Goal: Task Accomplishment & Management: Manage account settings

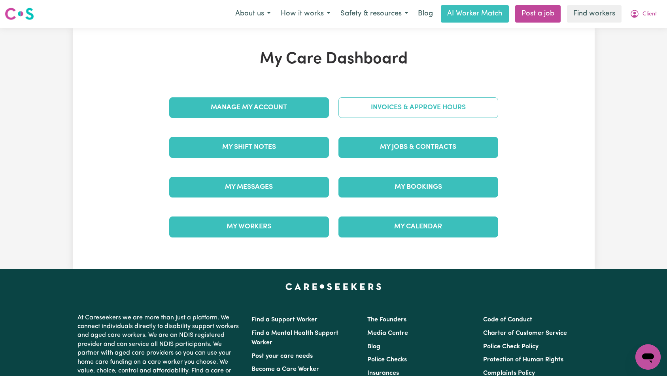
click at [405, 112] on link "Invoices & Approve Hours" at bounding box center [419, 107] width 160 height 21
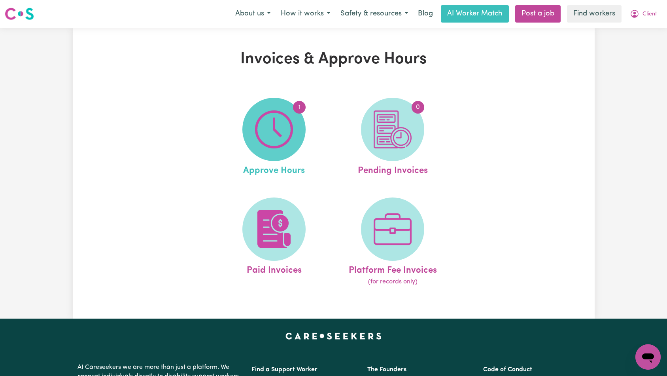
click at [296, 130] on span "1" at bounding box center [274, 129] width 63 height 63
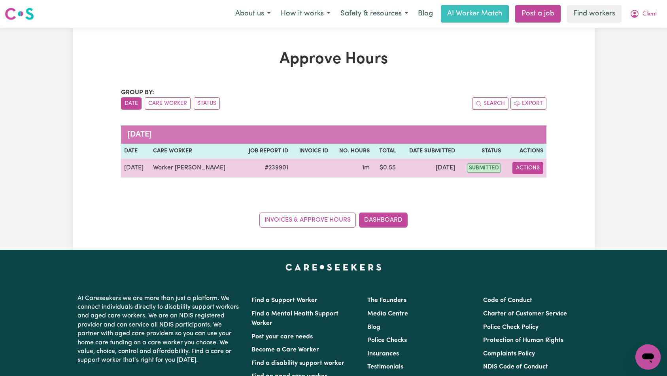
click at [523, 168] on button "Actions" at bounding box center [528, 168] width 31 height 12
click at [528, 185] on link "View Job Report" at bounding box center [550, 186] width 68 height 16
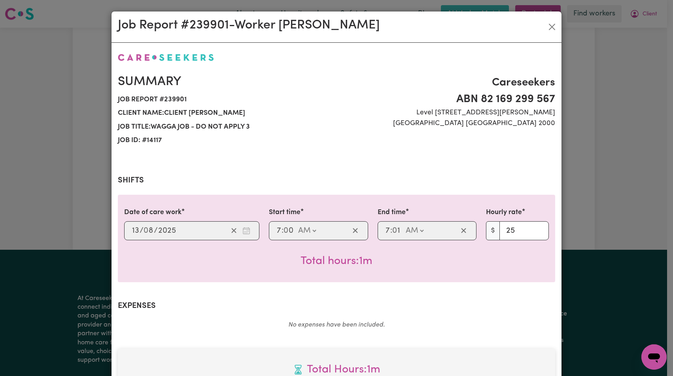
scroll to position [234, 0]
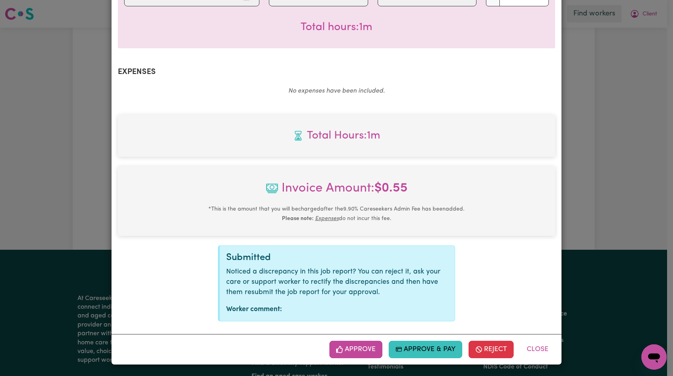
drag, startPoint x: 356, startPoint y: 334, endPoint x: 355, endPoint y: 341, distance: 7.5
click at [356, 334] on div "Summary Job report # 239901 Client name: Client [PERSON_NAME] Job title: wagga …" at bounding box center [337, 71] width 450 height 525
click at [356, 343] on button "Approve" at bounding box center [356, 349] width 53 height 17
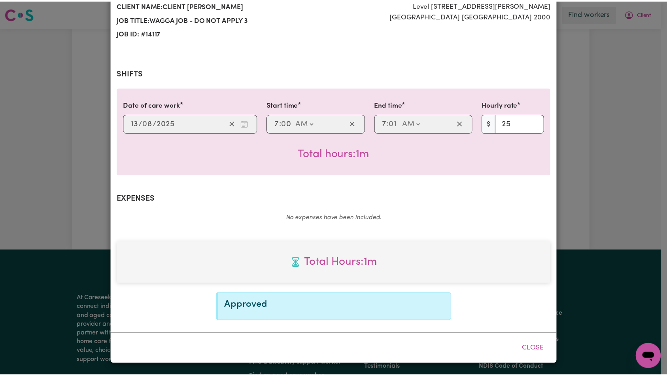
scroll to position [0, 0]
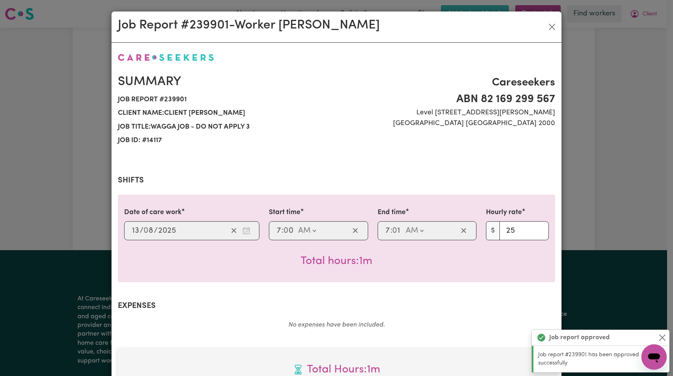
click at [565, 17] on div "Job Report # 239901 - Worker [PERSON_NAME] Summary Job report # 239901 Client n…" at bounding box center [336, 188] width 673 height 376
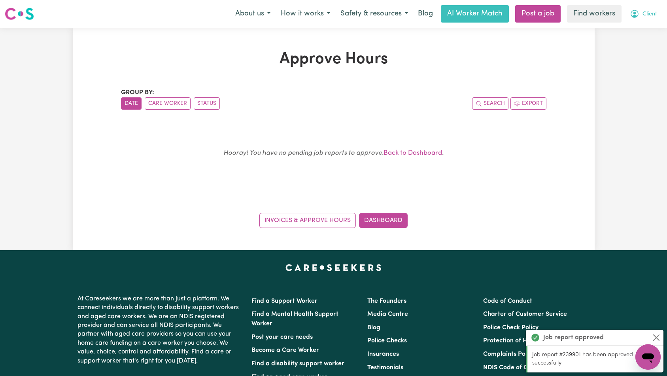
click at [648, 17] on span "Client" at bounding box center [650, 14] width 15 height 9
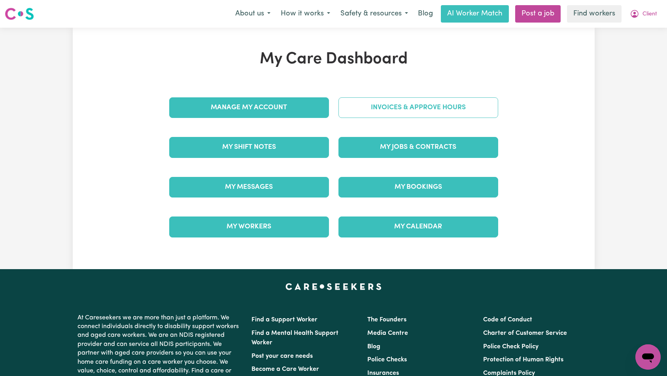
click at [464, 108] on link "Invoices & Approve Hours" at bounding box center [419, 107] width 160 height 21
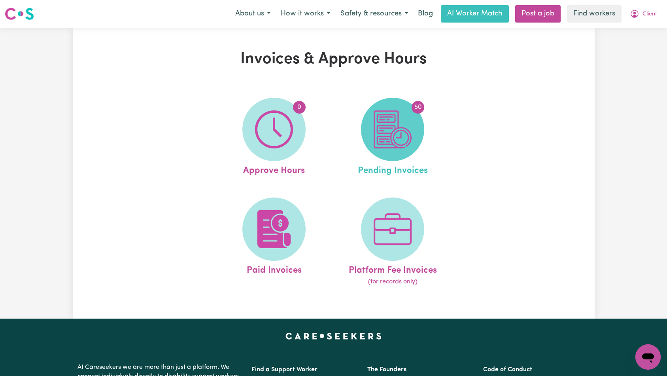
click at [403, 127] on img at bounding box center [393, 129] width 38 height 38
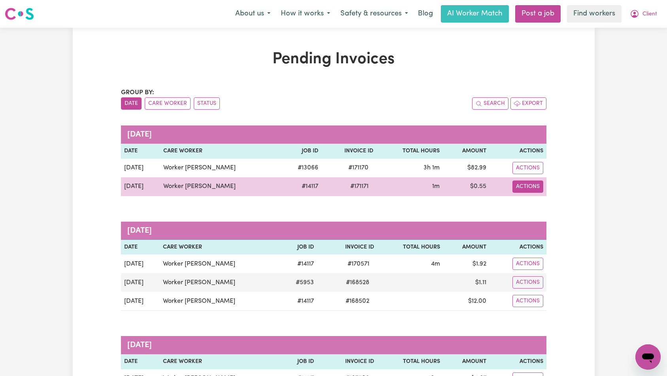
click at [527, 174] on button "Actions" at bounding box center [528, 168] width 31 height 12
click at [532, 200] on link "Download Invoice" at bounding box center [555, 205] width 72 height 16
click at [522, 174] on button "Actions" at bounding box center [528, 168] width 31 height 12
click at [526, 201] on link "Download Invoice" at bounding box center [555, 205] width 72 height 16
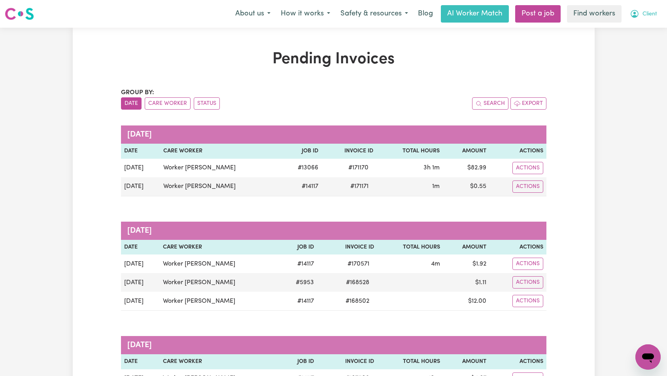
click at [650, 17] on span "Client" at bounding box center [650, 14] width 15 height 9
click at [644, 28] on link "My Dashboard" at bounding box center [631, 30] width 63 height 15
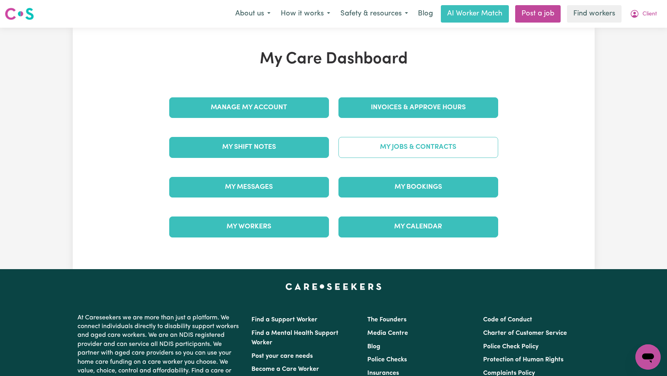
click at [473, 152] on link "My Jobs & Contracts" at bounding box center [419, 147] width 160 height 21
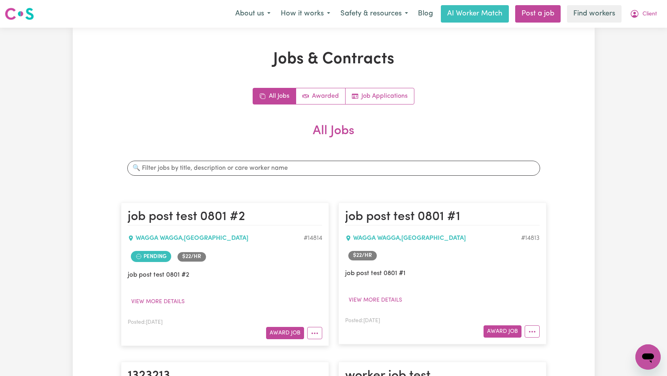
scroll to position [1301, 0]
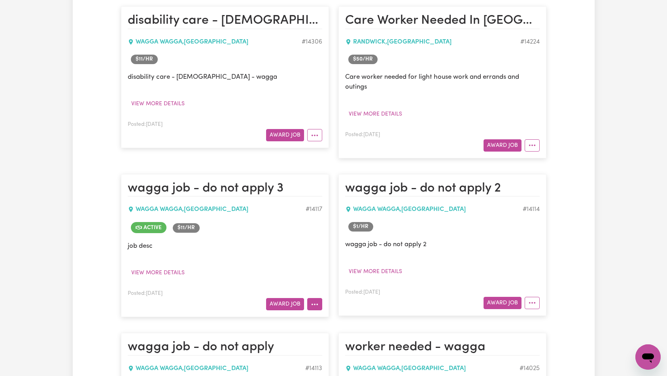
click at [320, 305] on button "More options" at bounding box center [314, 304] width 15 height 12
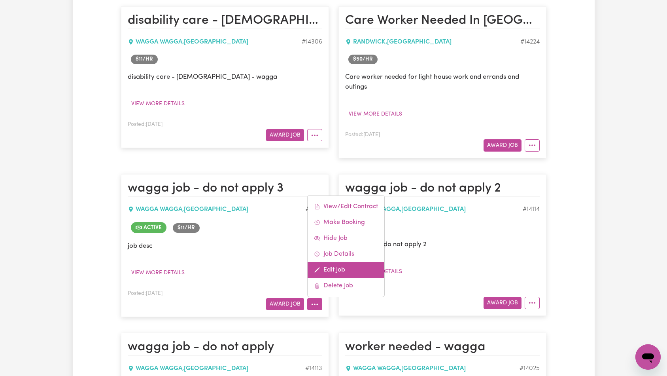
click at [343, 271] on link "Edit Job" at bounding box center [346, 270] width 77 height 16
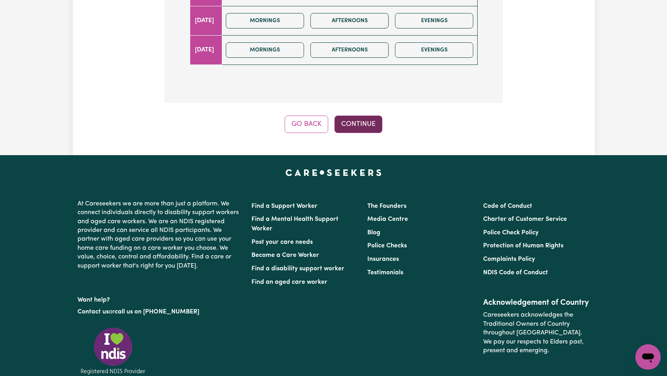
click at [367, 128] on button "Continue" at bounding box center [359, 124] width 48 height 17
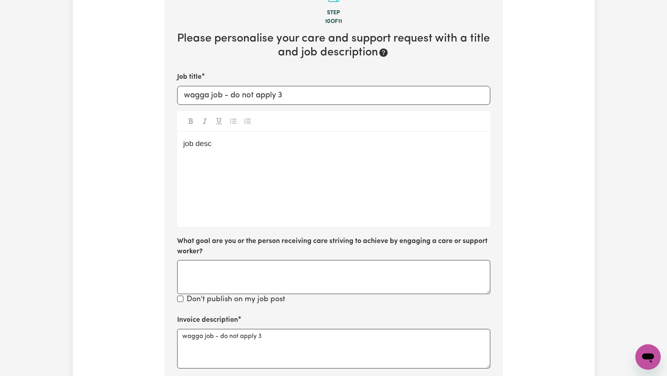
click at [320, 142] on p "job desc" at bounding box center [334, 143] width 301 height 11
copy span "job desc"
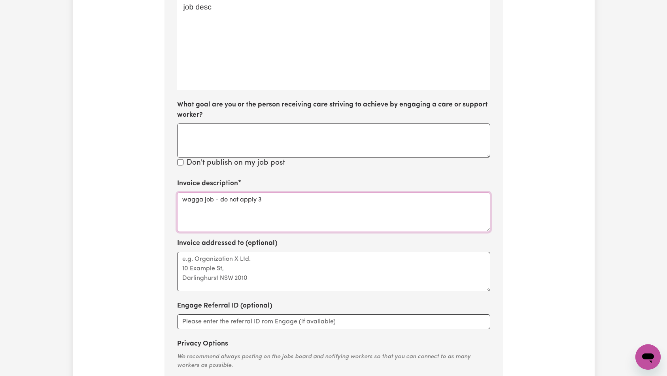
click at [301, 213] on textarea "wagga job - do not apply 3" at bounding box center [333, 212] width 313 height 40
paste textarea "job desc"
type textarea "invoice desc"
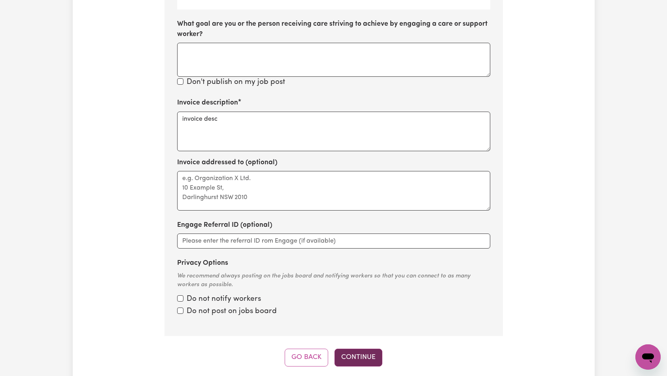
click at [368, 357] on button "Continue" at bounding box center [359, 357] width 48 height 17
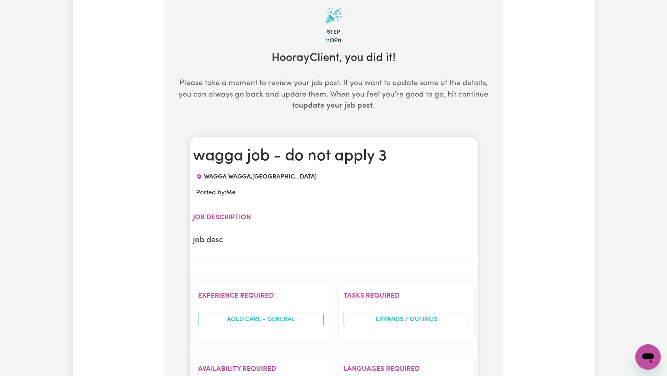
scroll to position [807, 0]
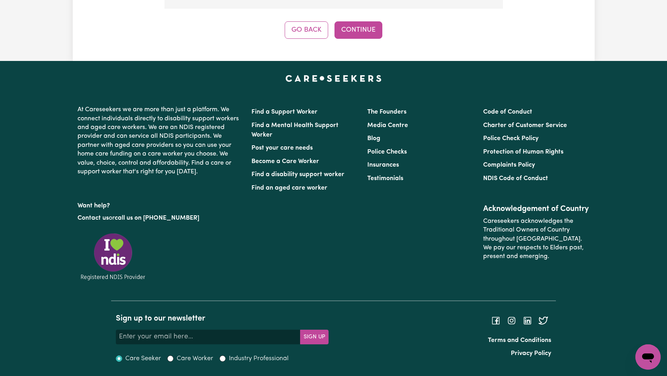
click at [363, 29] on button "Continue" at bounding box center [359, 29] width 48 height 17
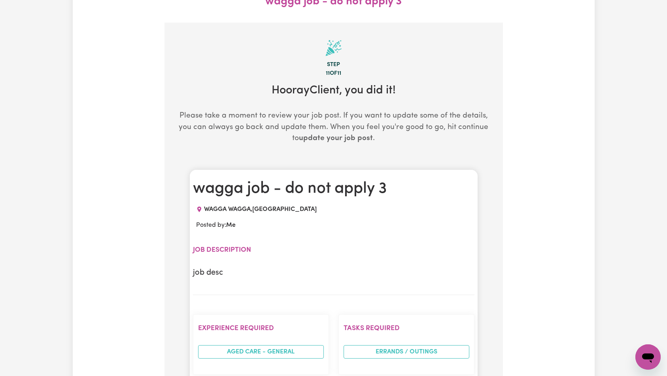
scroll to position [0, 0]
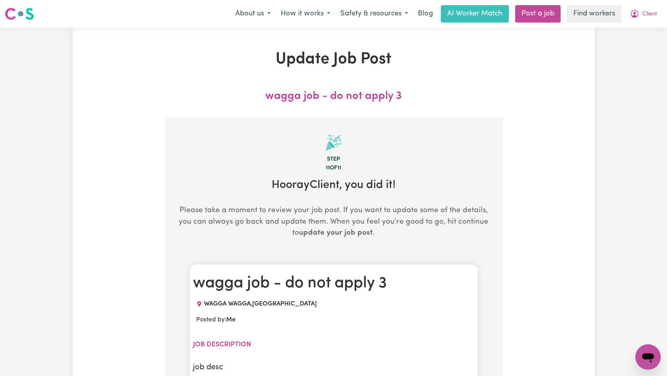
click at [648, 11] on span "Client" at bounding box center [650, 14] width 15 height 9
click at [639, 43] on link "Logout" at bounding box center [631, 45] width 63 height 15
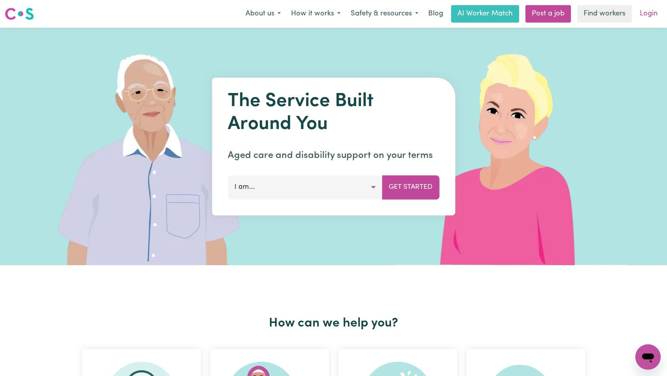
drag, startPoint x: 639, startPoint y: 43, endPoint x: 648, endPoint y: 12, distance: 31.9
click at [648, 12] on link "Login" at bounding box center [648, 13] width 27 height 17
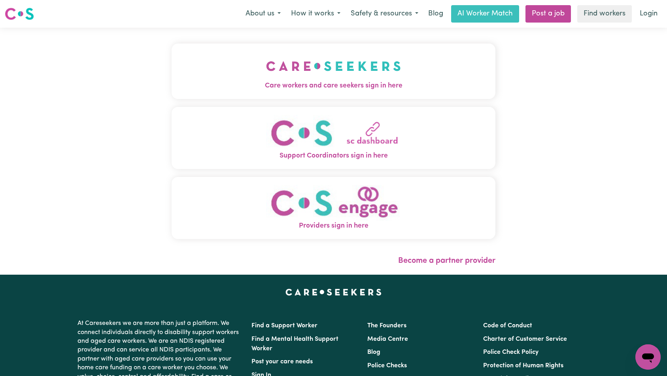
click at [266, 59] on img "Care workers and care seekers sign in here" at bounding box center [333, 65] width 135 height 29
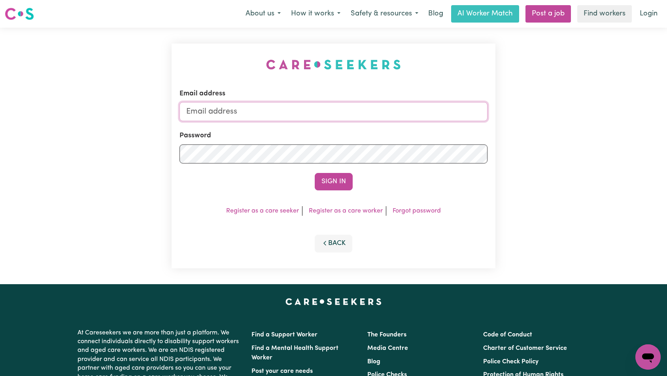
click at [345, 114] on input "Email address" at bounding box center [334, 111] width 309 height 19
type input "florenzkeirtcuizon+worker@gmail.com"
click at [339, 192] on div "Email address florenzkeirtcuizon+worker@gmail.com Password Sign In Register as …" at bounding box center [334, 156] width 324 height 225
click at [335, 186] on button "Sign In" at bounding box center [334, 181] width 38 height 17
